Goal: Communication & Community: Participate in discussion

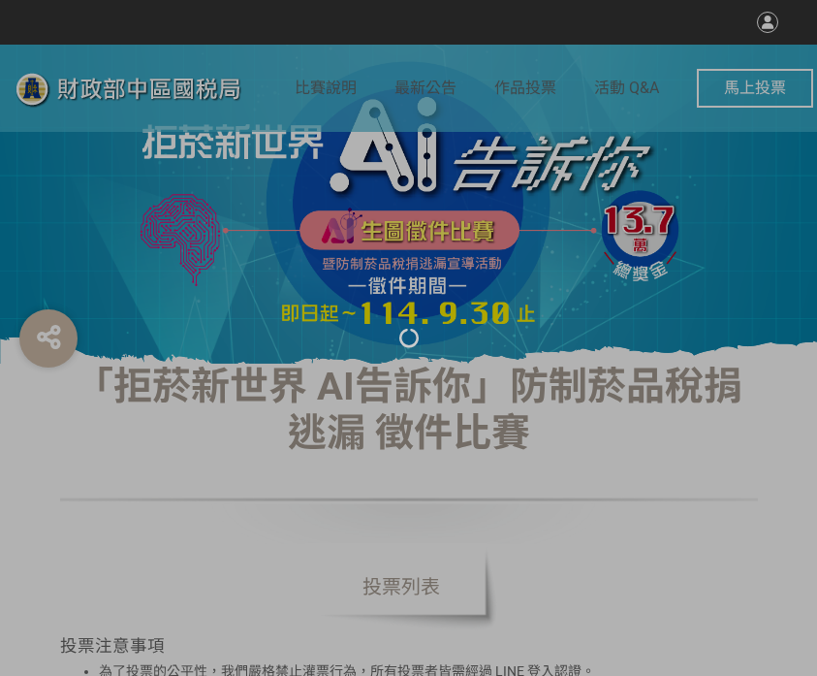
select select "vote"
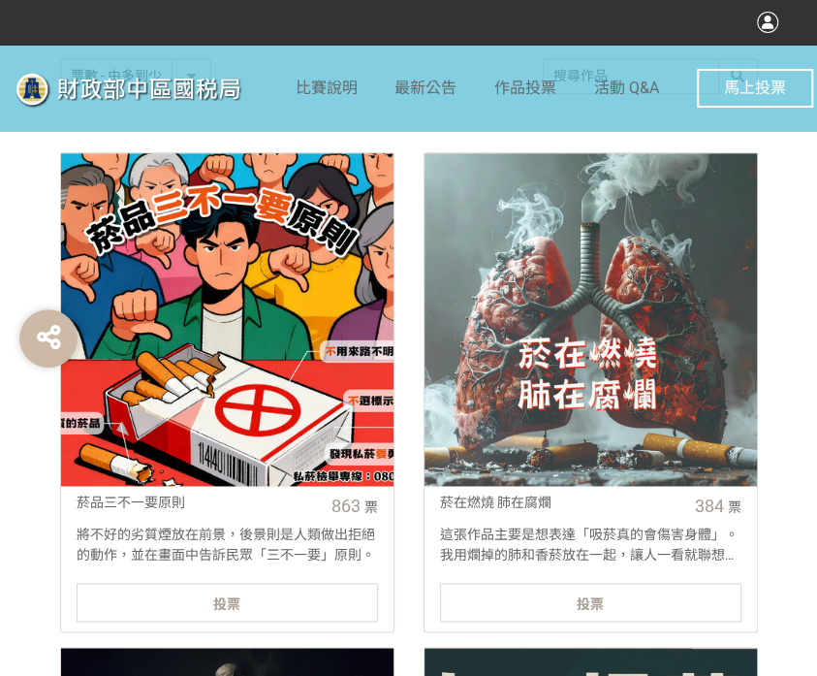
scroll to position [872, 0]
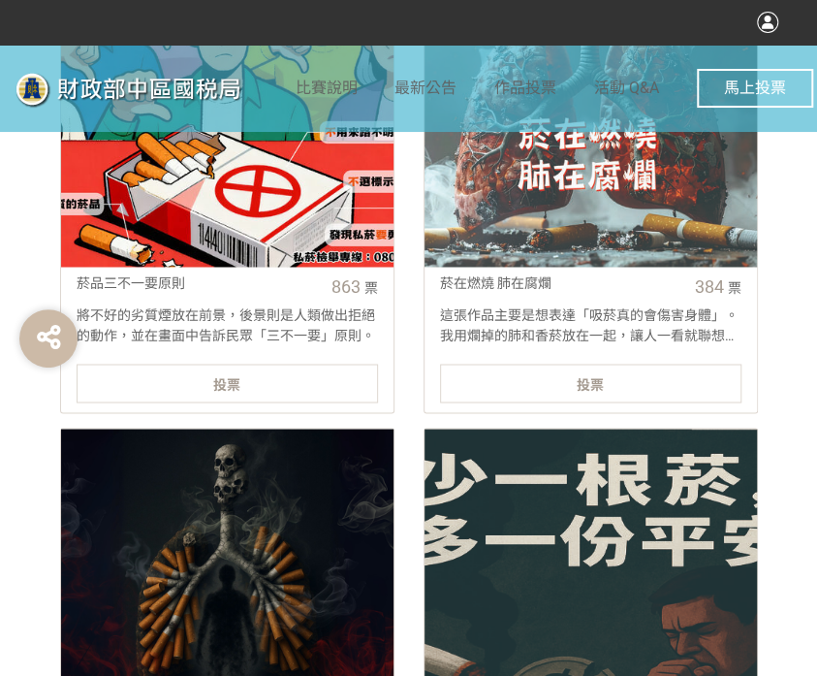
click at [301, 366] on div "投票" at bounding box center [227, 383] width 301 height 39
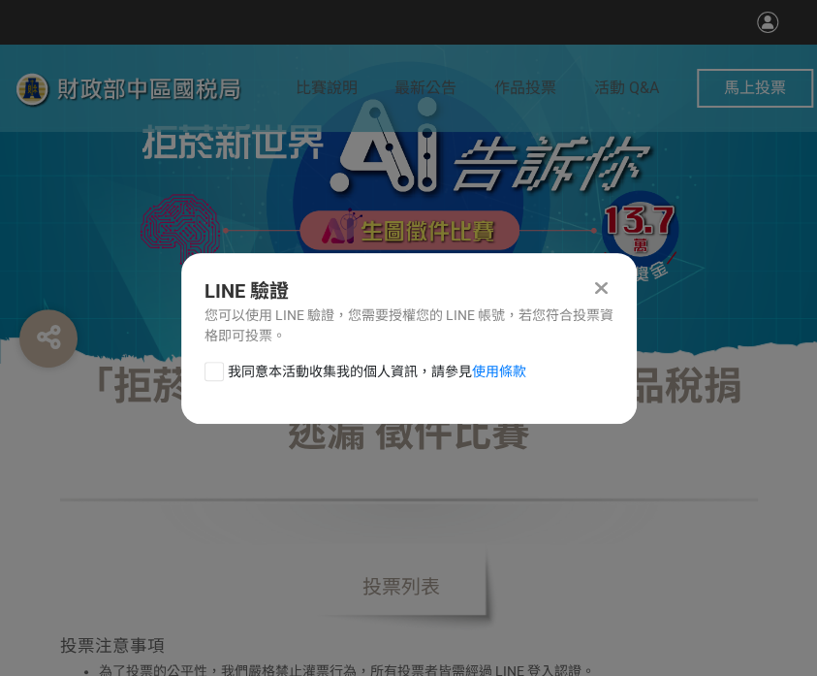
scroll to position [0, 0]
click at [210, 368] on div at bounding box center [214, 371] width 19 height 19
checkbox input "true"
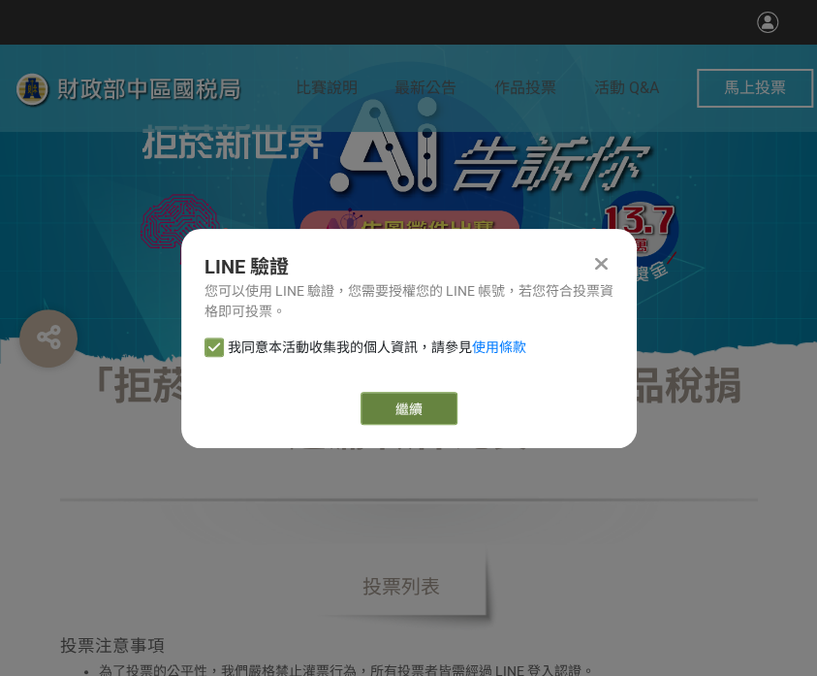
click at [381, 397] on link "繼續" at bounding box center [409, 408] width 97 height 33
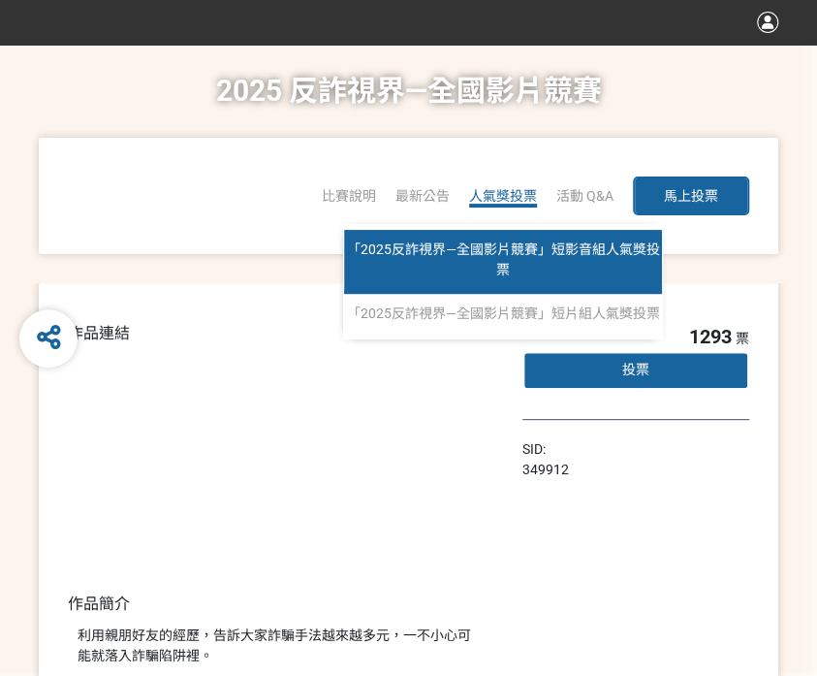
click at [527, 247] on span "「2025反詐視界—全國影片競賽」短影音組人氣獎投票" at bounding box center [503, 259] width 313 height 36
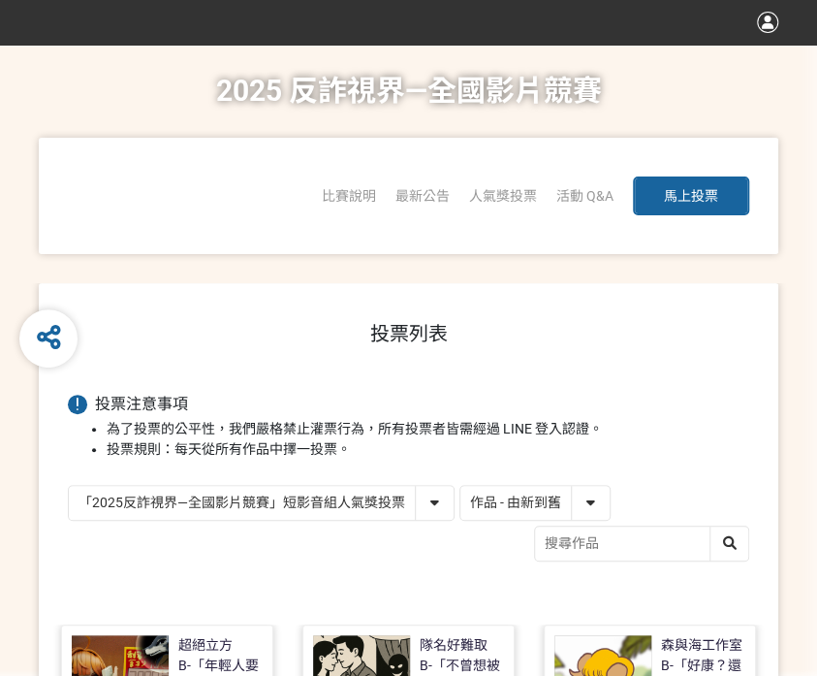
click at [529, 498] on select "作品 - 由新到舊 作品 - 由舊到新 票數 - 由多到少 票數 - 由少到多" at bounding box center [534, 503] width 149 height 34
select select "vote"
click at [460, 486] on select "作品 - 由新到舊 作品 - 由舊到新 票數 - 由多到少 票數 - 由少到多" at bounding box center [534, 503] width 149 height 34
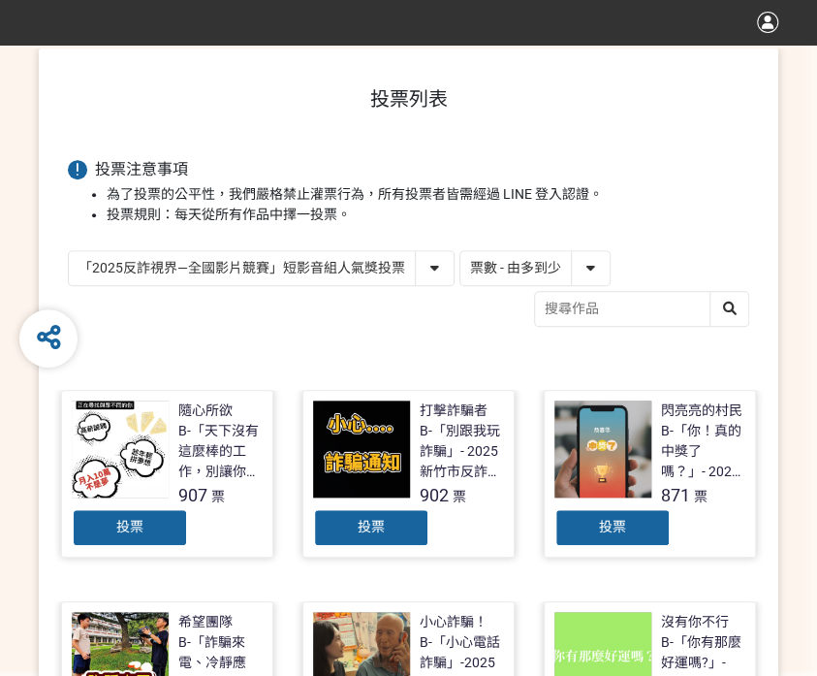
scroll to position [291, 0]
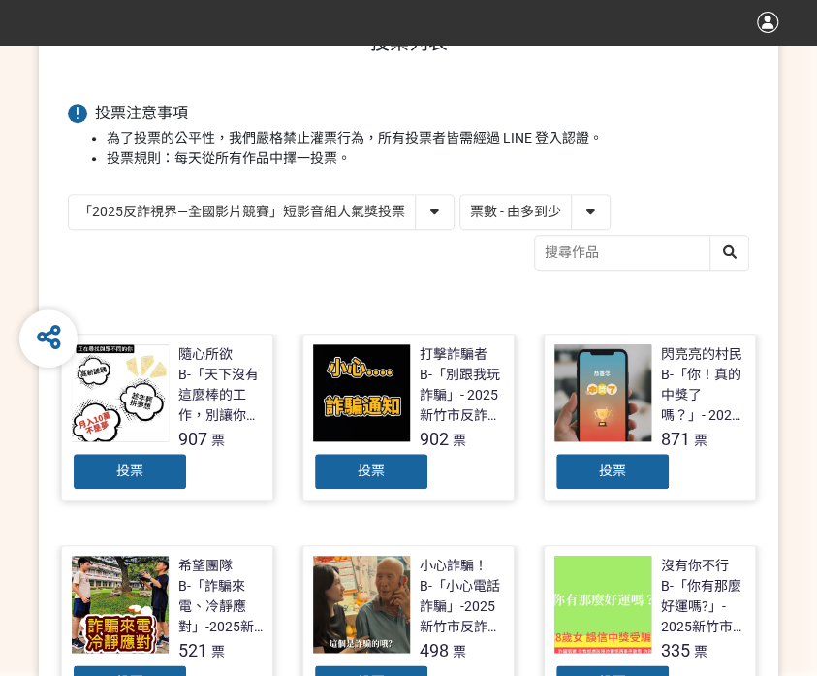
click at [589, 476] on div "投票" at bounding box center [612, 471] width 116 height 39
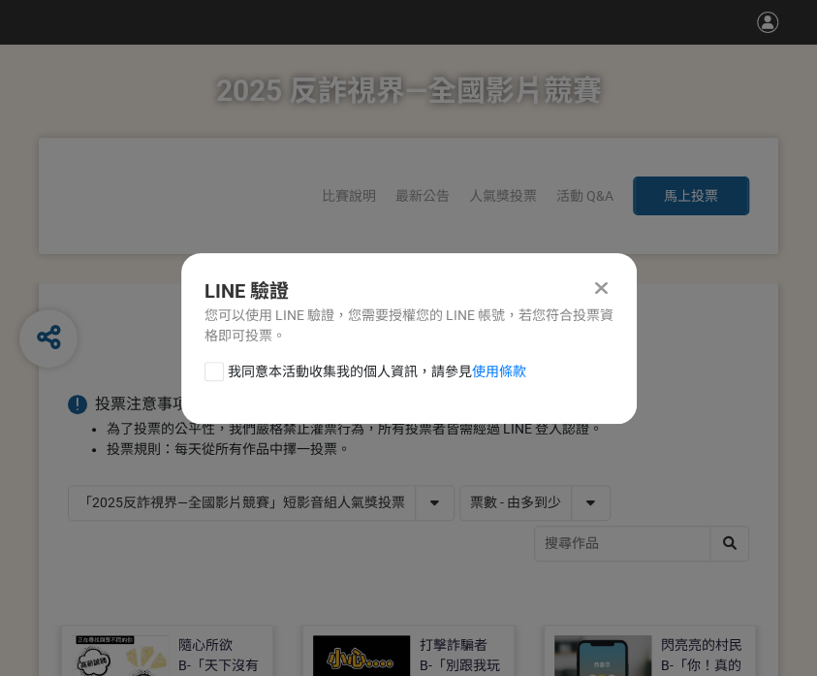
scroll to position [0, 0]
drag, startPoint x: 211, startPoint y: 365, endPoint x: 349, endPoint y: 389, distance: 139.6
click at [213, 365] on div at bounding box center [214, 371] width 19 height 19
checkbox input "true"
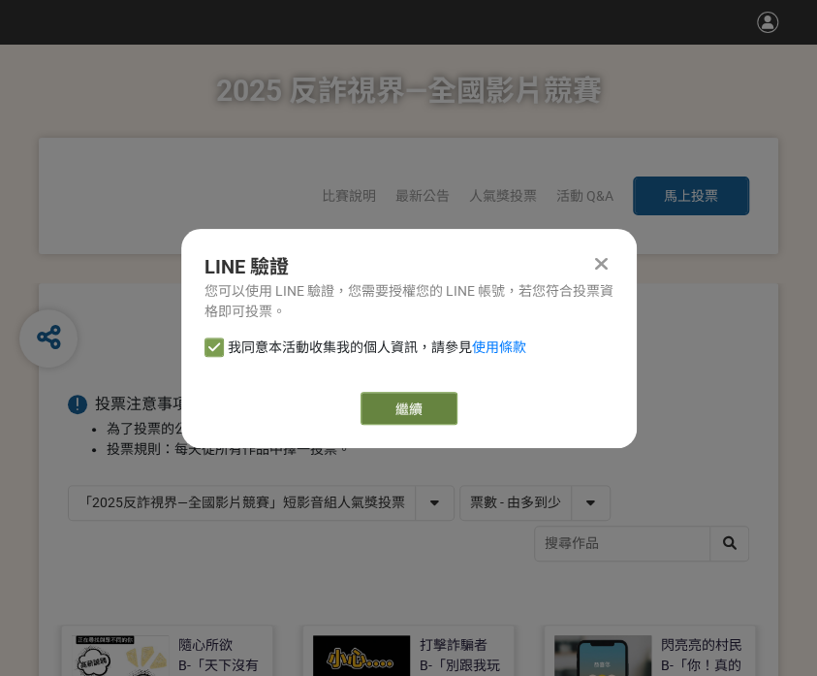
click at [431, 420] on link "繼續" at bounding box center [409, 408] width 97 height 33
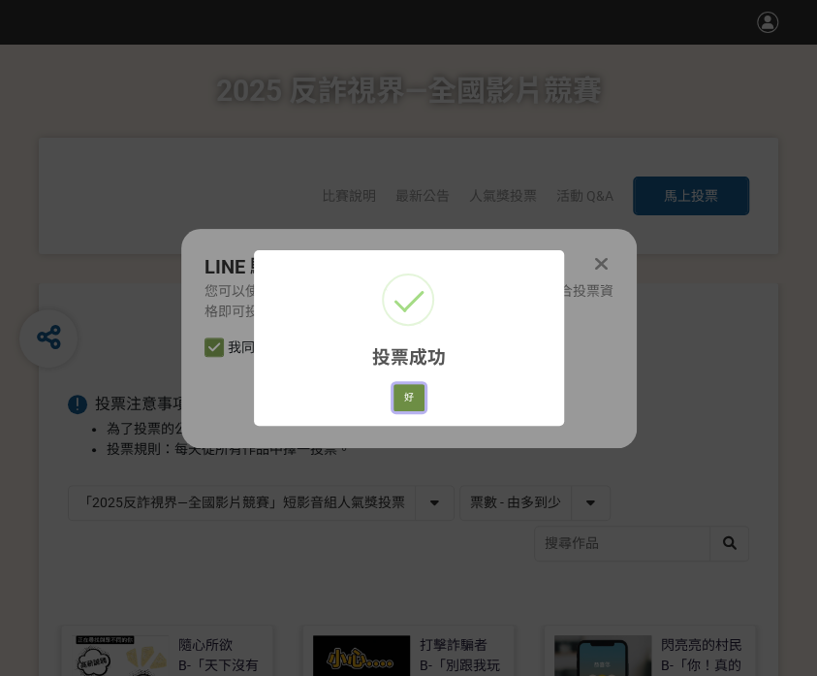
click at [422, 404] on button "好" at bounding box center [409, 397] width 31 height 27
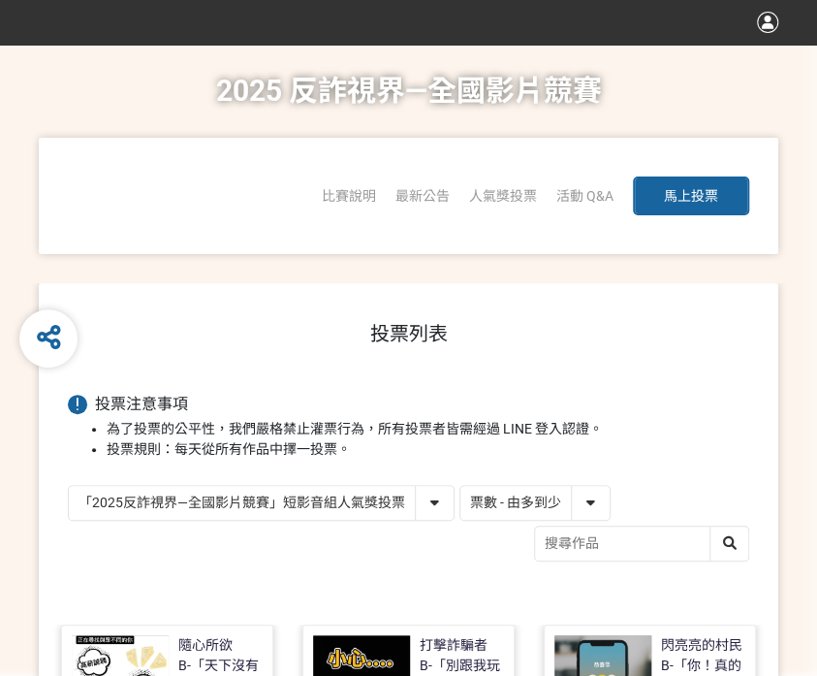
scroll to position [230, 0]
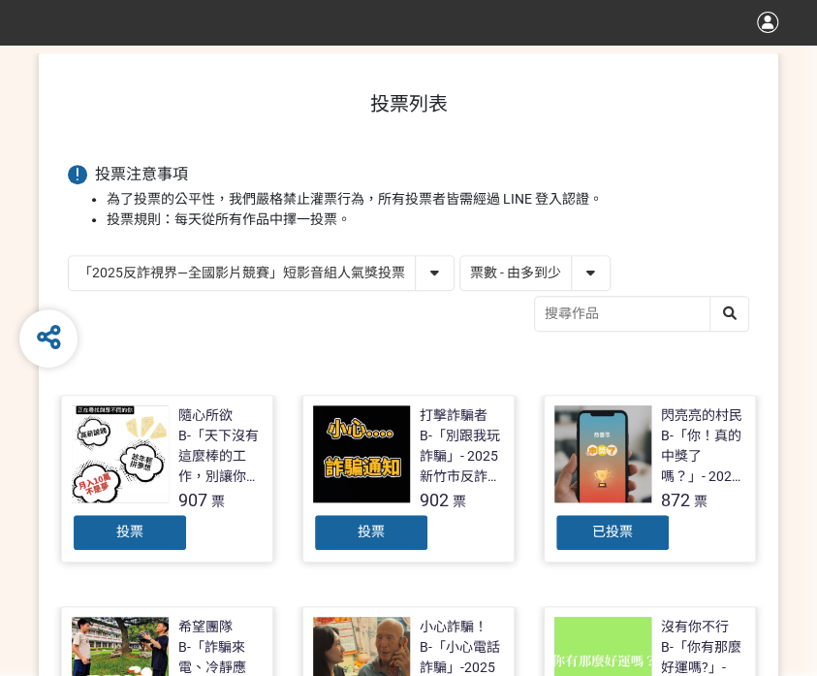
click at [271, 265] on select "「2025反詐視界—全國影片競賽」短影音組人氣獎投票 「2025反詐視界—全國影片競賽」短片組人氣獎投票" at bounding box center [261, 273] width 385 height 34
select select "13146"
click at [69, 256] on select "「2025反詐視界—全國影片競賽」短影音組人氣獎投票 「2025反詐視界—全國影片競賽」短片組人氣獎投票" at bounding box center [261, 273] width 385 height 34
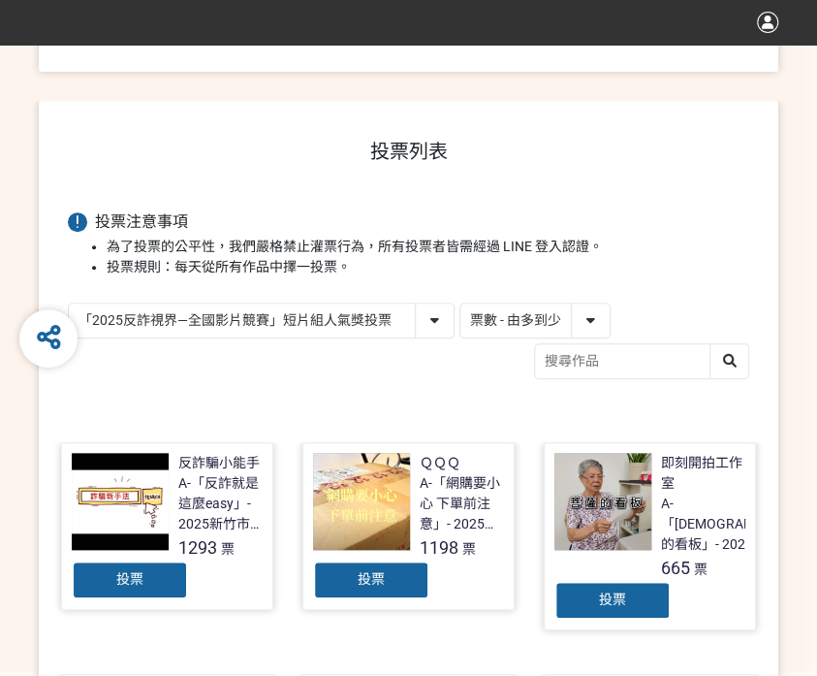
scroll to position [291, 0]
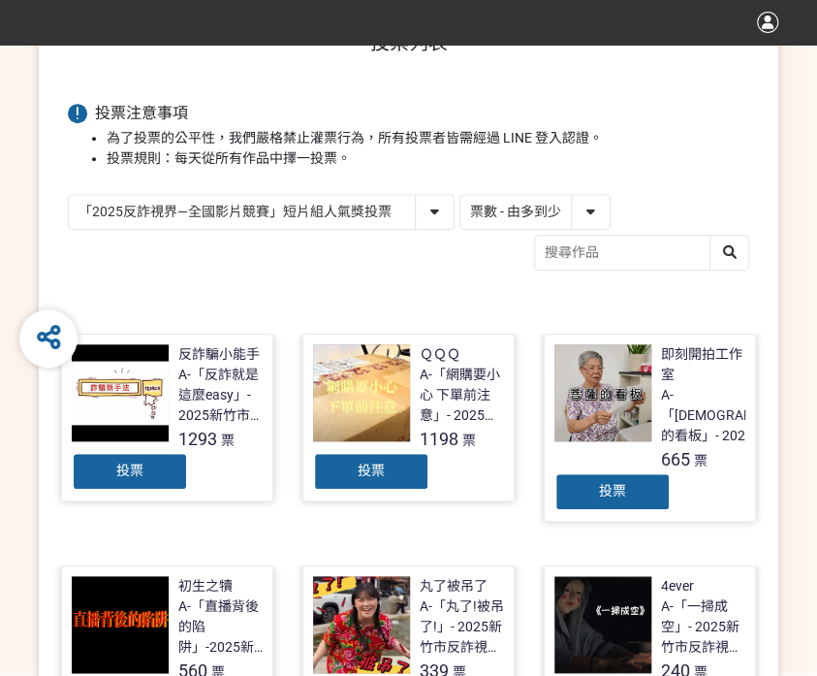
drag, startPoint x: 374, startPoint y: 468, endPoint x: 361, endPoint y: 464, distance: 14.1
click at [374, 468] on span "投票" at bounding box center [371, 470] width 27 height 16
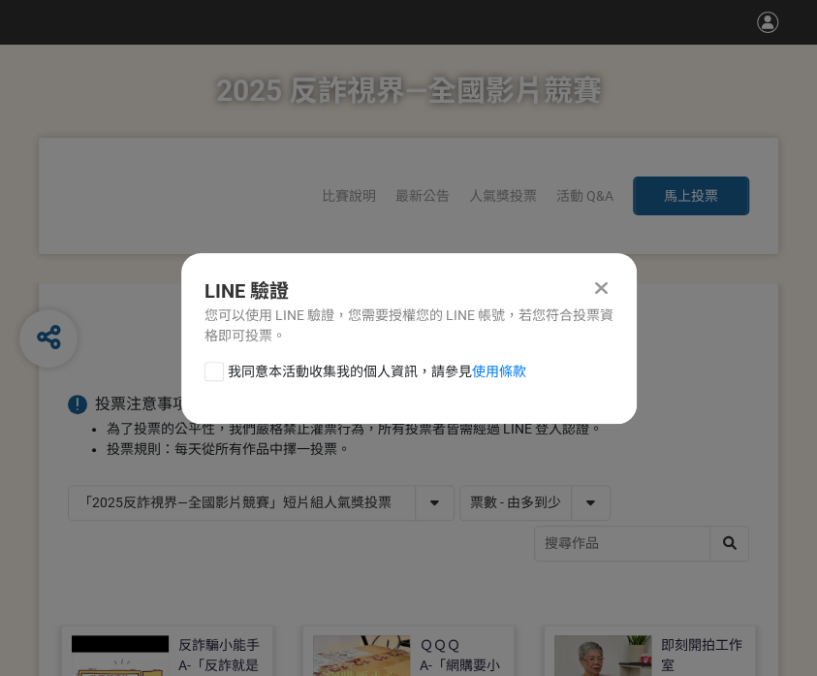
click at [207, 373] on div at bounding box center [214, 371] width 19 height 19
checkbox input "true"
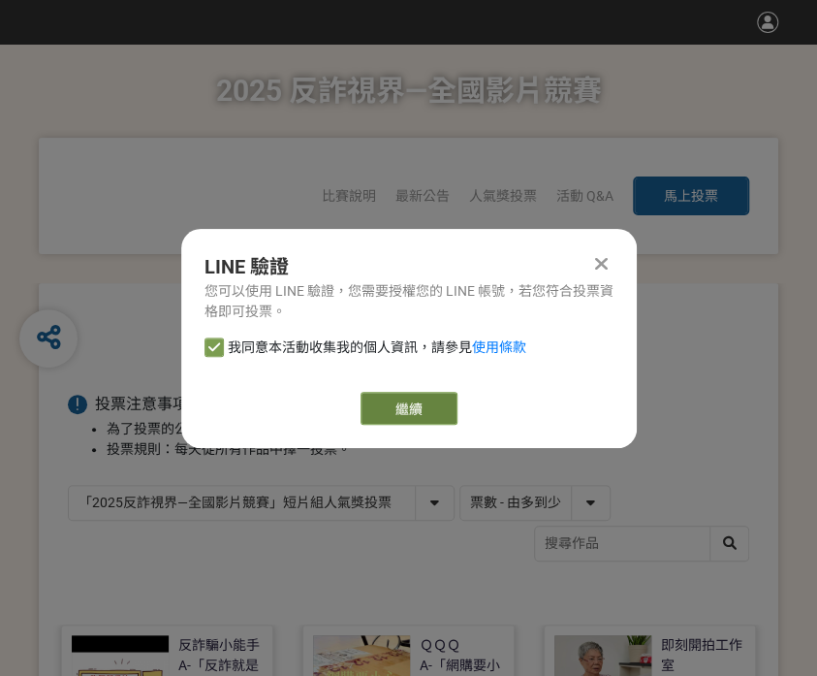
click at [361, 398] on link "繼續" at bounding box center [409, 408] width 97 height 33
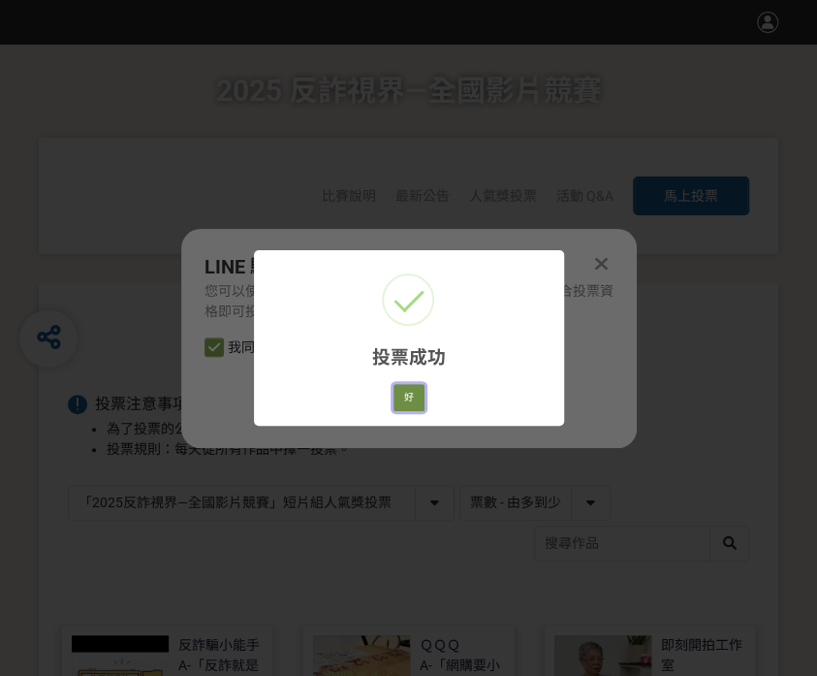
click at [413, 396] on button "好" at bounding box center [409, 397] width 31 height 27
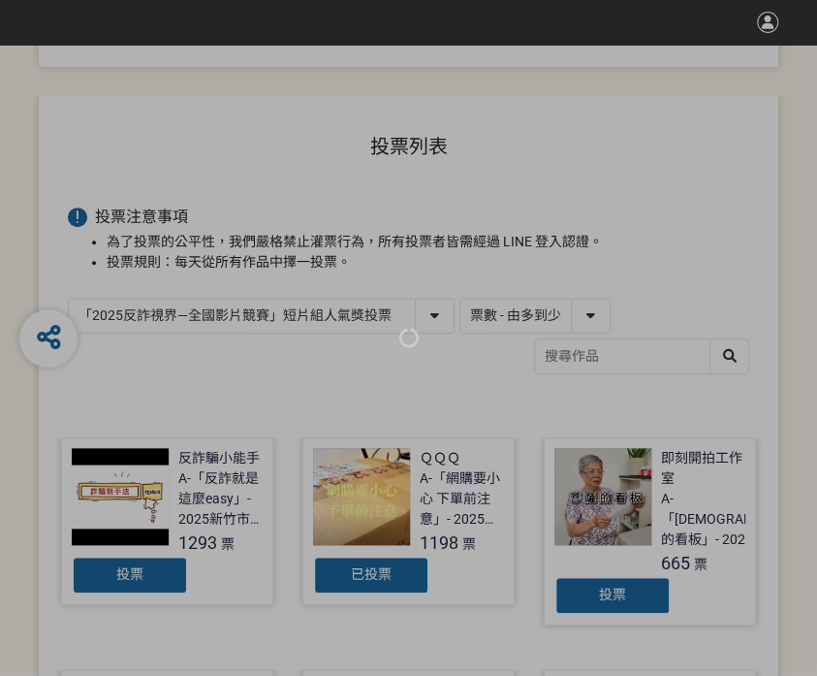
scroll to position [230, 0]
